Goal: Information Seeking & Learning: Find specific fact

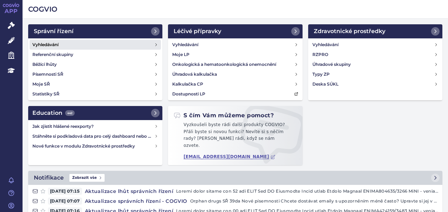
click at [49, 43] on h4 "Vyhledávání" at bounding box center [45, 44] width 26 height 7
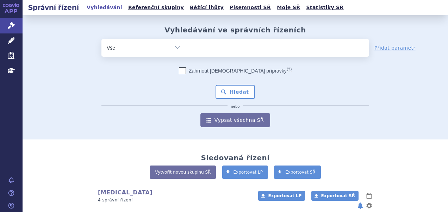
click at [198, 51] on ul at bounding box center [277, 46] width 183 height 15
click at [186, 51] on select at bounding box center [186, 48] width 0 height 18
paste input "SUKLS281421/2024"
type input "SUKLS281421/2024"
select select "SUKLS281421/2024"
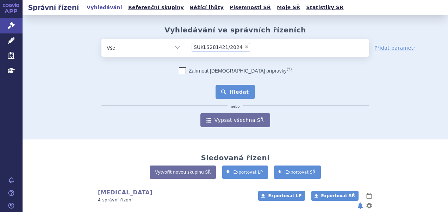
click at [223, 89] on button "Hledat" at bounding box center [236, 92] width 40 height 14
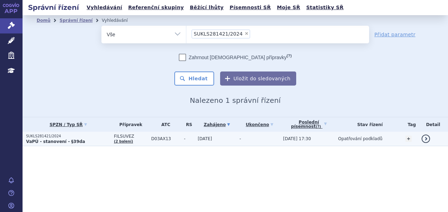
click at [67, 139] on strong "VaPÚ - stanovení - §39da" at bounding box center [55, 141] width 59 height 5
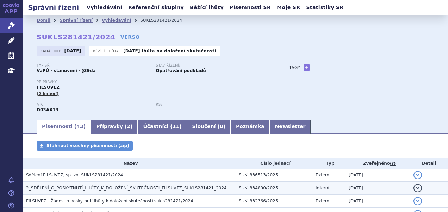
click at [124, 187] on span "2_SDĚLENÍ_O_POSKYTNUTÍ_LHŮTY_K_DOLOŽENÍ_SKUTEČNOSTI_FILSUVEZ_SUKLS281421_2024" at bounding box center [126, 188] width 201 height 5
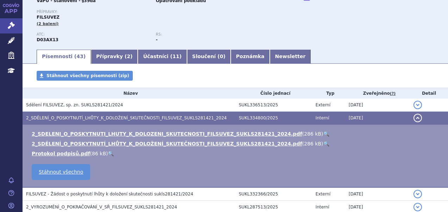
scroll to position [70, 0]
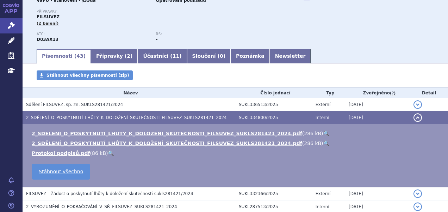
click at [323, 132] on link "🔍" at bounding box center [326, 134] width 6 height 6
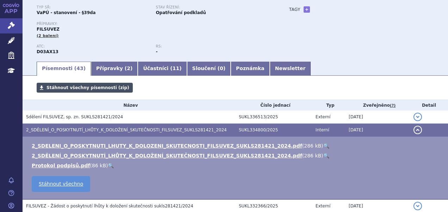
scroll to position [0, 0]
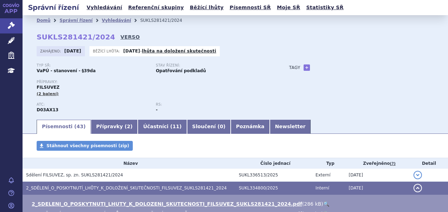
click at [120, 37] on link "VERSO" at bounding box center [129, 36] width 19 height 7
click at [91, 7] on link "Vyhledávání" at bounding box center [105, 8] width 40 height 10
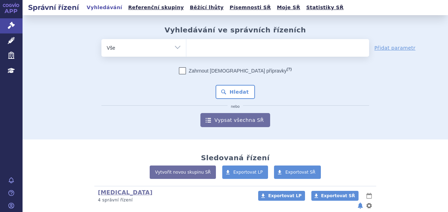
type input "SUKLS370249/2025"
select select "SUKLS370249/2025"
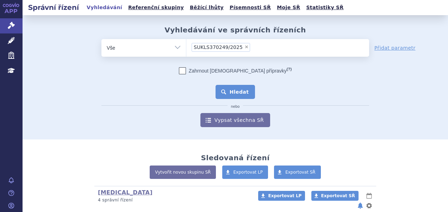
click at [228, 89] on button "Hledat" at bounding box center [236, 92] width 40 height 14
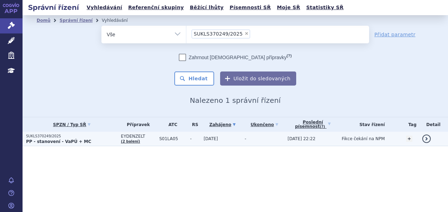
click at [73, 139] on strong "PP - stanovení - VaPÚ + MC" at bounding box center [58, 141] width 65 height 5
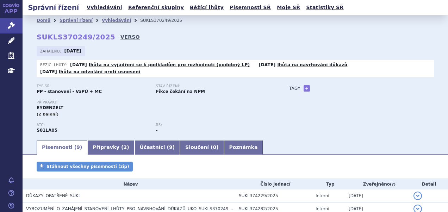
click at [120, 35] on link "VERSO" at bounding box center [129, 36] width 19 height 7
click at [101, 5] on link "Vyhledávání" at bounding box center [105, 8] width 40 height 10
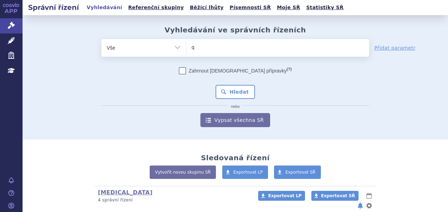
type input "qin"
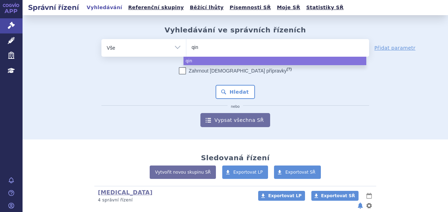
type input "qinl"
type input "qinlock"
select select "qinlock"
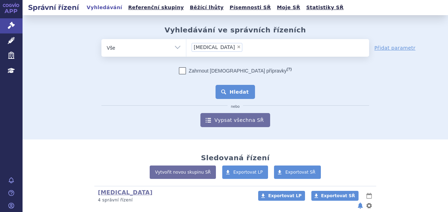
click at [218, 89] on button "Hledat" at bounding box center [236, 92] width 40 height 14
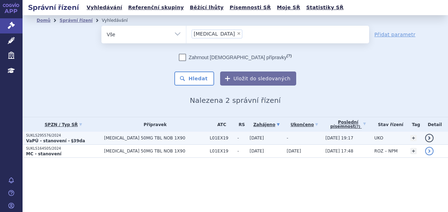
click at [76, 137] on p "SUKLS295576/2024" at bounding box center [63, 135] width 75 height 5
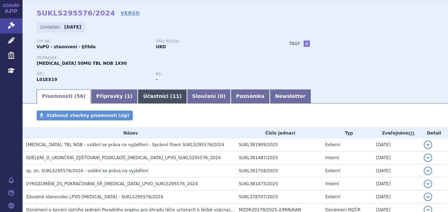
scroll to position [35, 0]
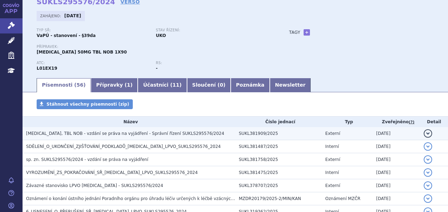
click at [118, 132] on span "QINLOCK, TBL NOB - vzdání se práva na vyjádření - Správní řízení SUKLS295576/20…" at bounding box center [125, 133] width 198 height 5
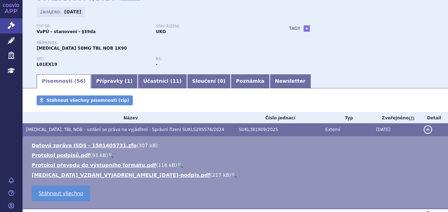
scroll to position [0, 0]
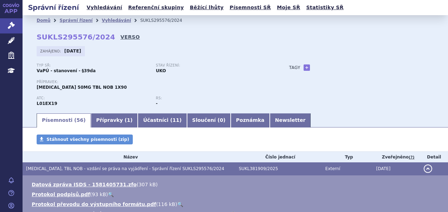
click at [120, 36] on link "VERSO" at bounding box center [129, 36] width 19 height 7
click at [104, 6] on link "Vyhledávání" at bounding box center [105, 8] width 40 height 10
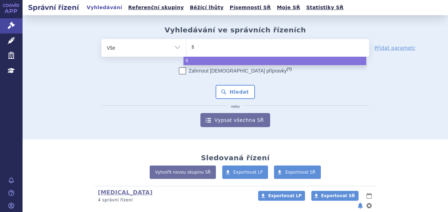
select select
type input "fil"
type input "fils"
type input "filsuv"
type input "filsuve"
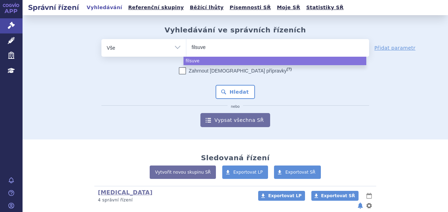
type input "filsuvez"
select select "filsuvez"
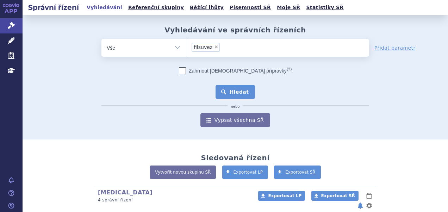
click at [239, 89] on button "Hledat" at bounding box center [236, 92] width 40 height 14
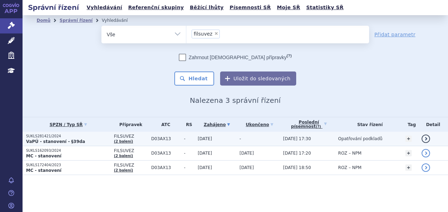
drag, startPoint x: 0, startPoint y: 0, endPoint x: 86, endPoint y: 137, distance: 161.8
click at [86, 137] on p "SUKLS281421/2024" at bounding box center [68, 136] width 84 height 5
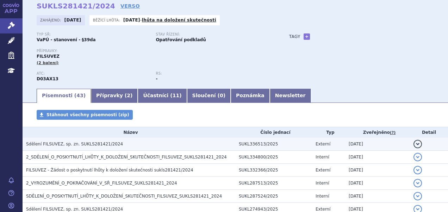
scroll to position [70, 0]
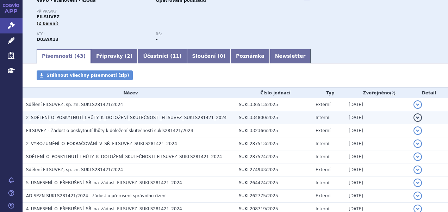
click at [129, 114] on td "2_SDĚLENÍ_O_POSKYTNUTÍ_LHŮTY_K_DOLOŽENÍ_SKUTEČNOSTI_FILSUVEZ_SUKLS281421_2024" at bounding box center [129, 117] width 213 height 13
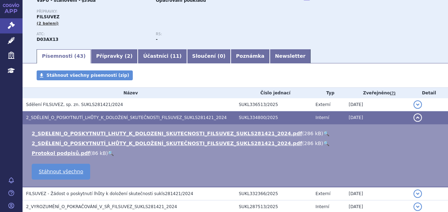
click at [323, 134] on link "🔍" at bounding box center [326, 134] width 6 height 6
